Goal: Communication & Community: Answer question/provide support

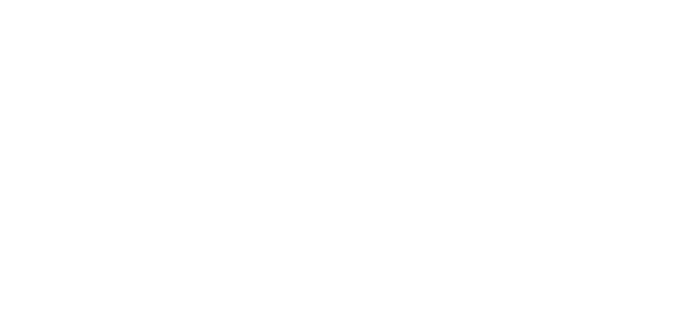
type input "lenzo78@gmail.com"
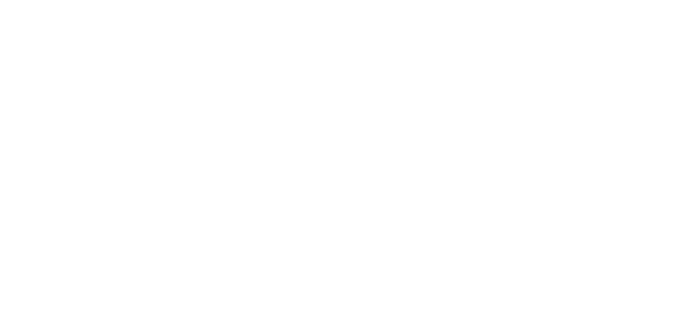
click at [175, 273] on textarea "Send a message about your appointment" at bounding box center [338, 290] width 637 height 34
type textarea "It was resolved. Thank you!"
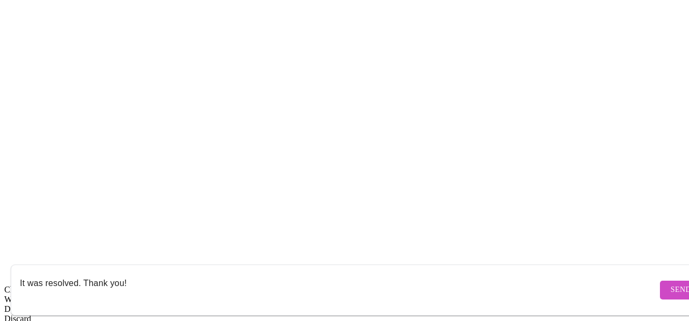
click at [670, 284] on span "Send" at bounding box center [680, 290] width 20 height 13
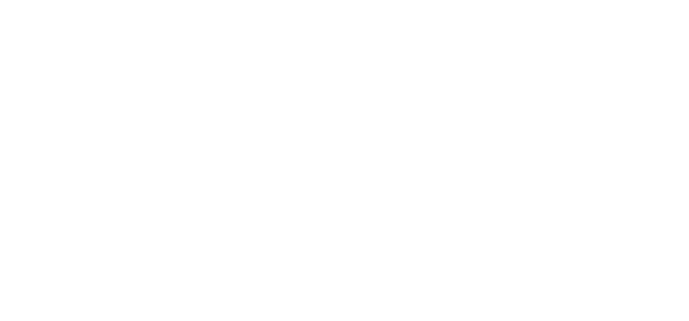
click at [152, 273] on textarea "Send a message about your appointment" at bounding box center [338, 290] width 637 height 34
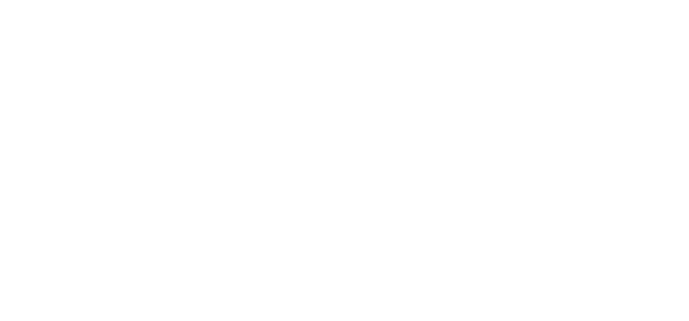
click at [652, 275] on form "Send" at bounding box center [360, 290] width 698 height 51
